Goal: Task Accomplishment & Management: Manage account settings

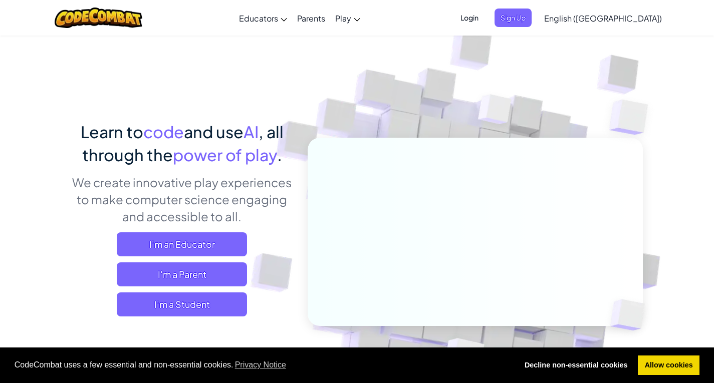
click at [484, 18] on span "Login" at bounding box center [469, 18] width 30 height 19
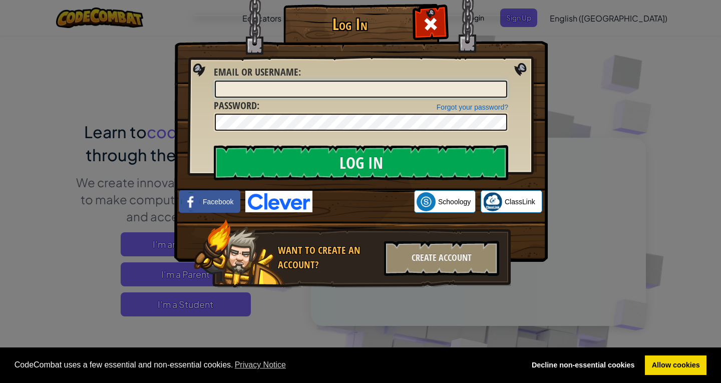
click at [366, 89] on input "Email or Username :" at bounding box center [361, 89] width 292 height 17
type input "[PERSON_NAME]"
click at [214, 145] on input "Log In" at bounding box center [361, 162] width 294 height 35
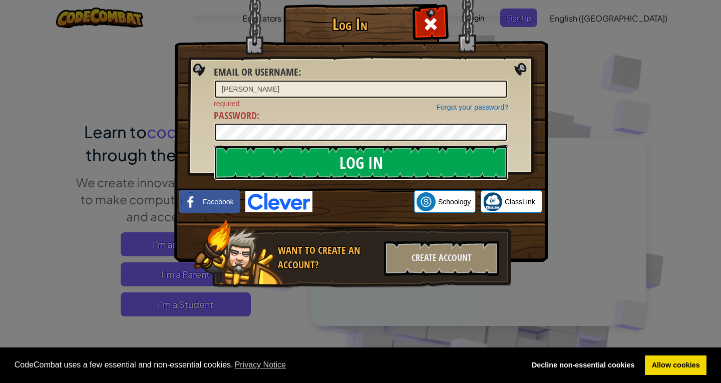
click at [368, 169] on input "Log In" at bounding box center [361, 162] width 294 height 35
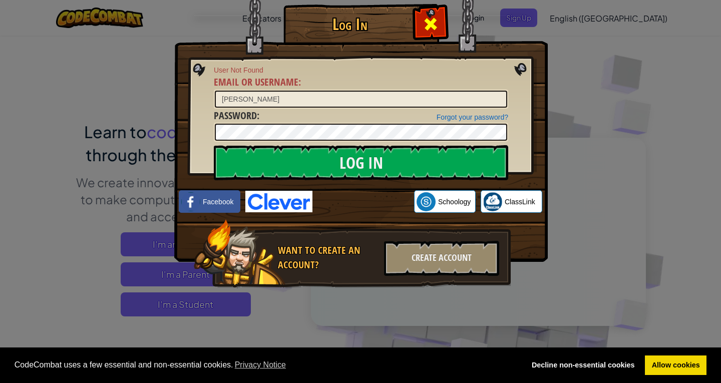
click at [437, 18] on span at bounding box center [431, 24] width 16 height 16
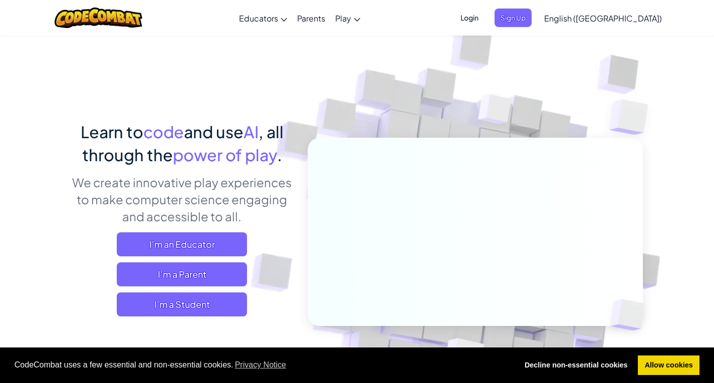
click at [484, 13] on span "Login" at bounding box center [469, 18] width 30 height 19
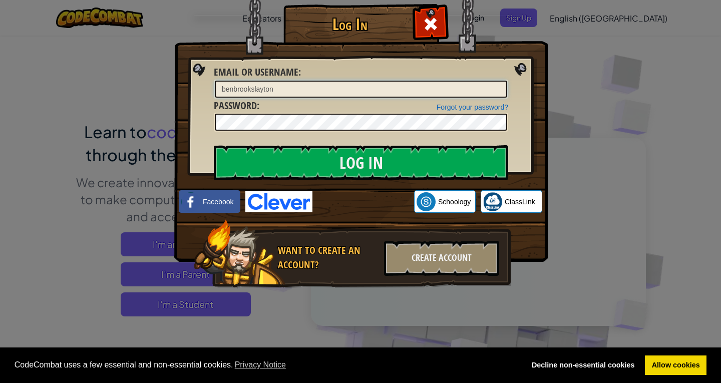
type input "benbrookslayton"
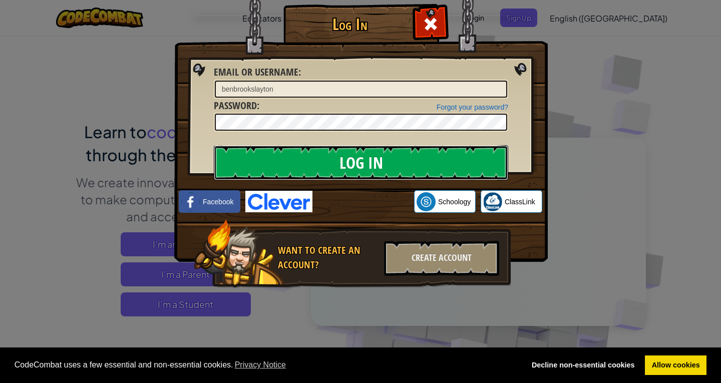
click at [374, 161] on input "Log In" at bounding box center [361, 162] width 294 height 35
